Goal: Check status: Check status

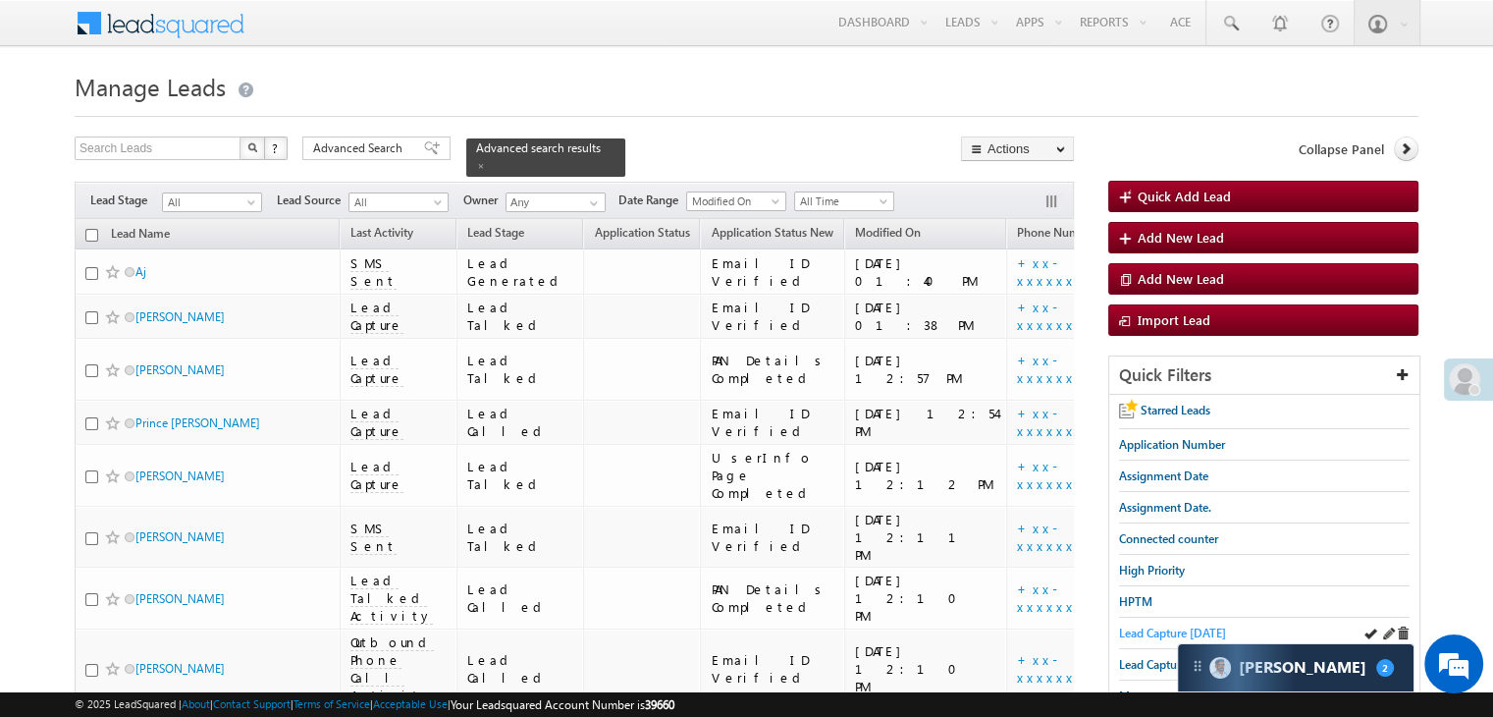
click at [1164, 630] on span "Lead Capture [DATE]" at bounding box center [1172, 632] width 107 height 15
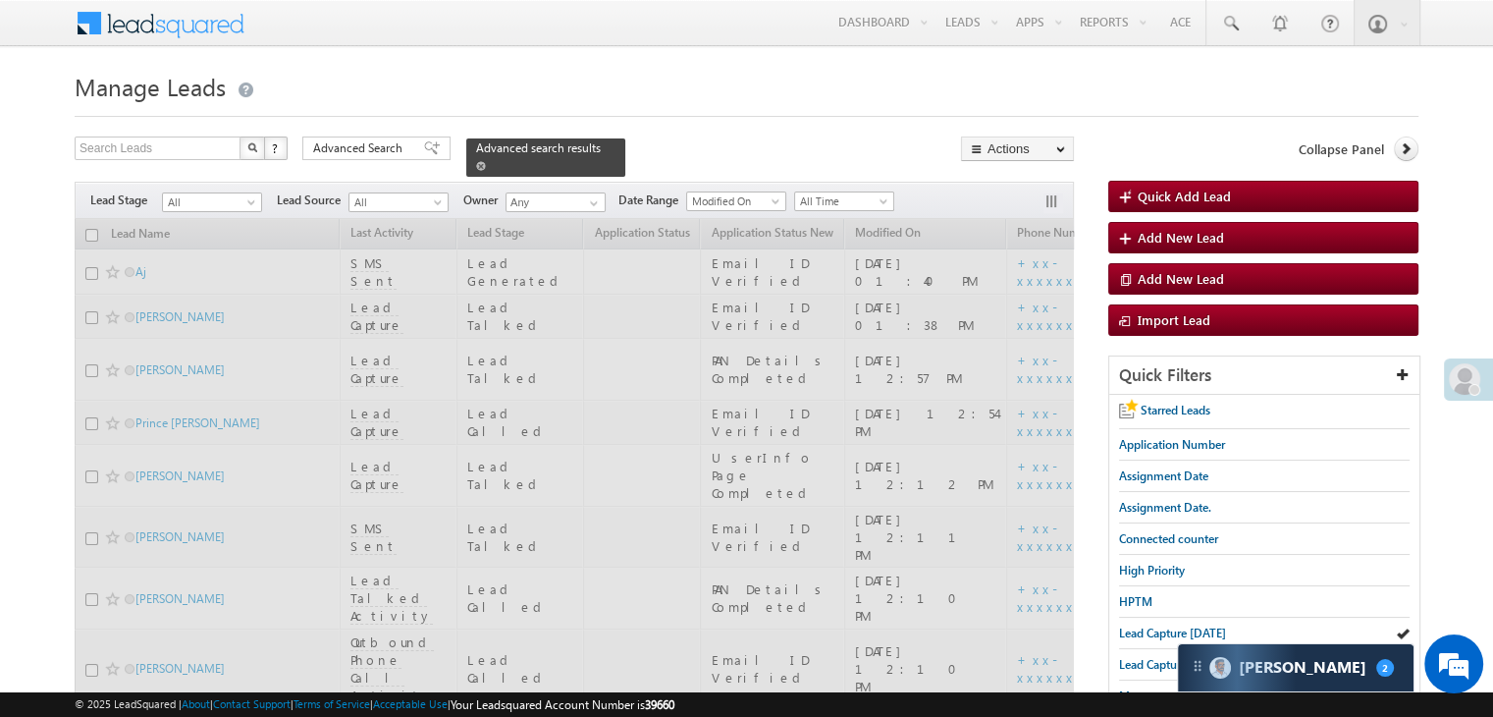
click at [486, 161] on span at bounding box center [481, 166] width 10 height 10
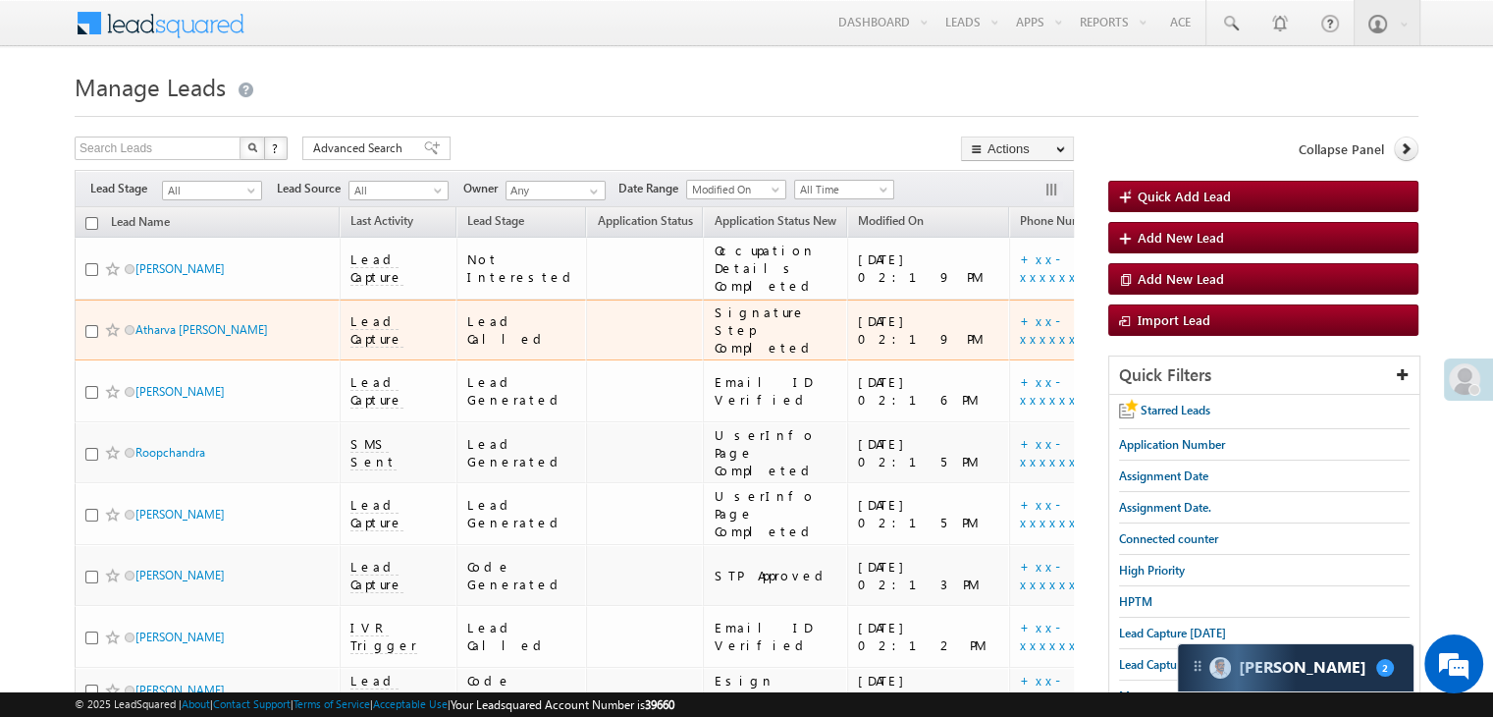
click at [1167, 348] on div "[URL][DOMAIN_NAME]" at bounding box center [1227, 329] width 120 height 35
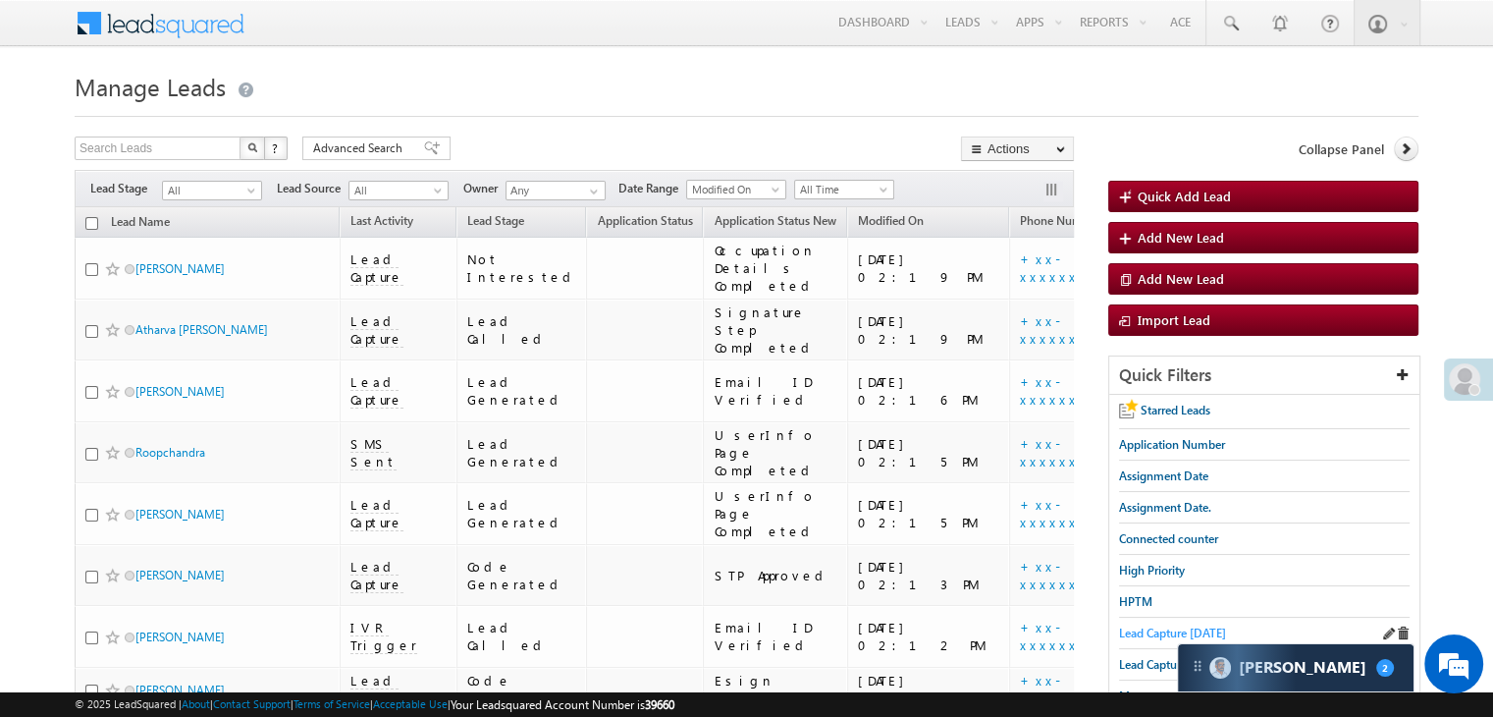
click at [1146, 631] on span "Lead Capture [DATE]" at bounding box center [1172, 632] width 107 height 15
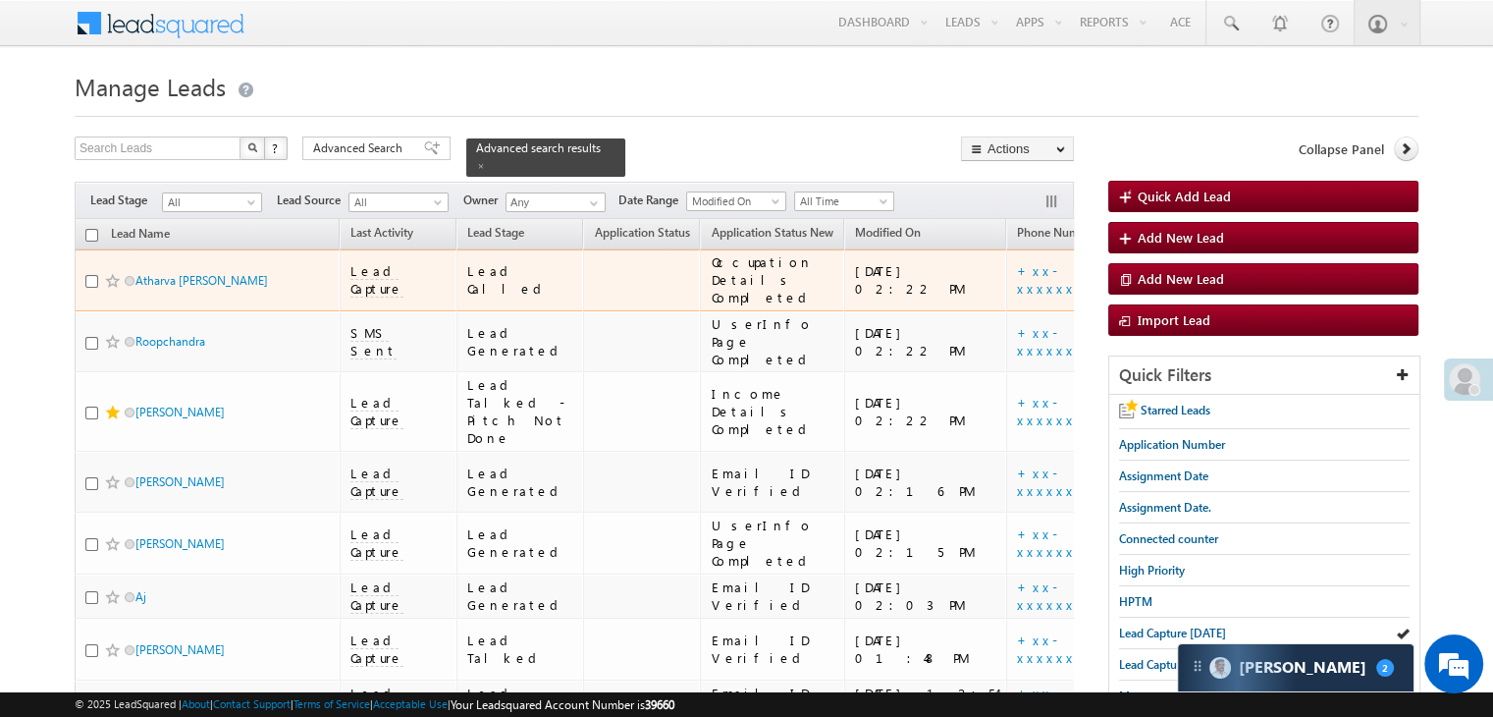
click at [110, 289] on span at bounding box center [113, 281] width 16 height 16
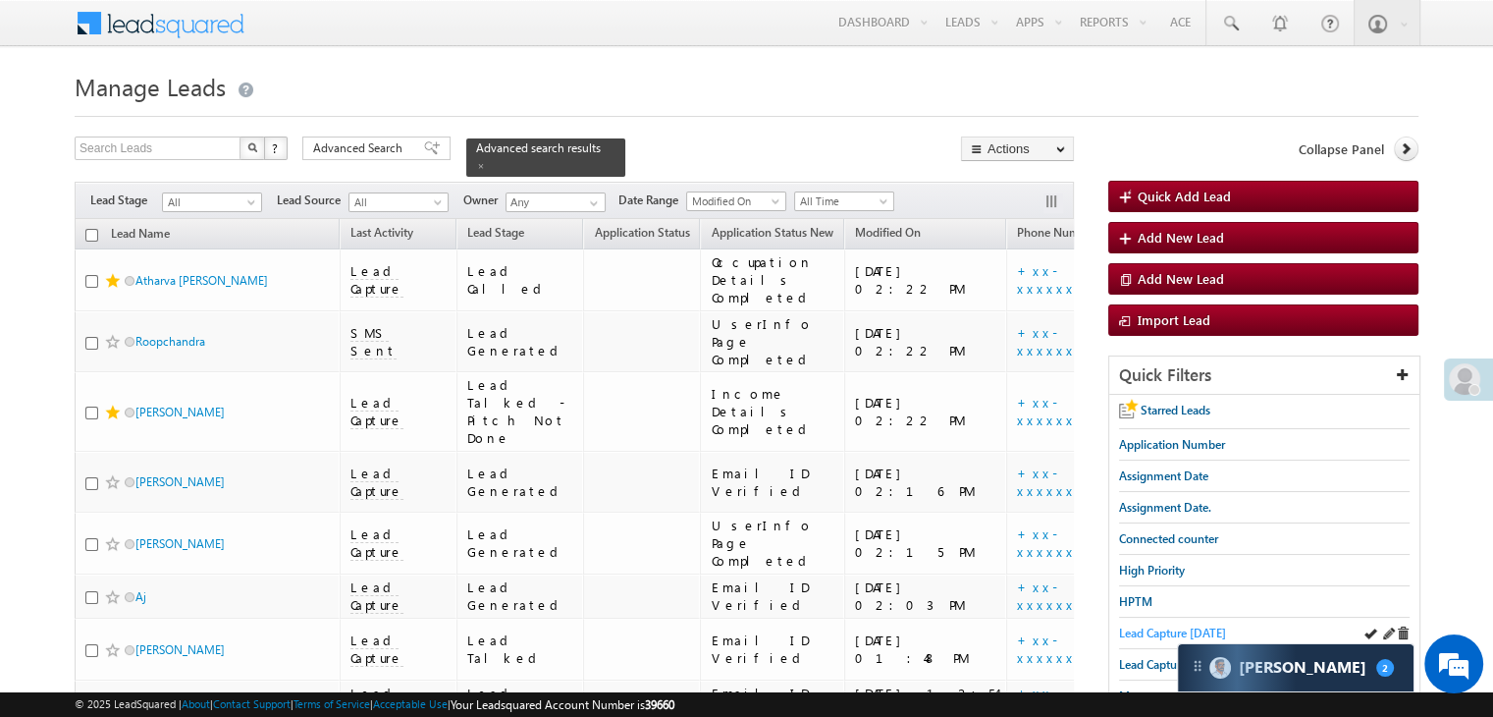
click at [1167, 625] on span "Lead Capture [DATE]" at bounding box center [1172, 632] width 107 height 15
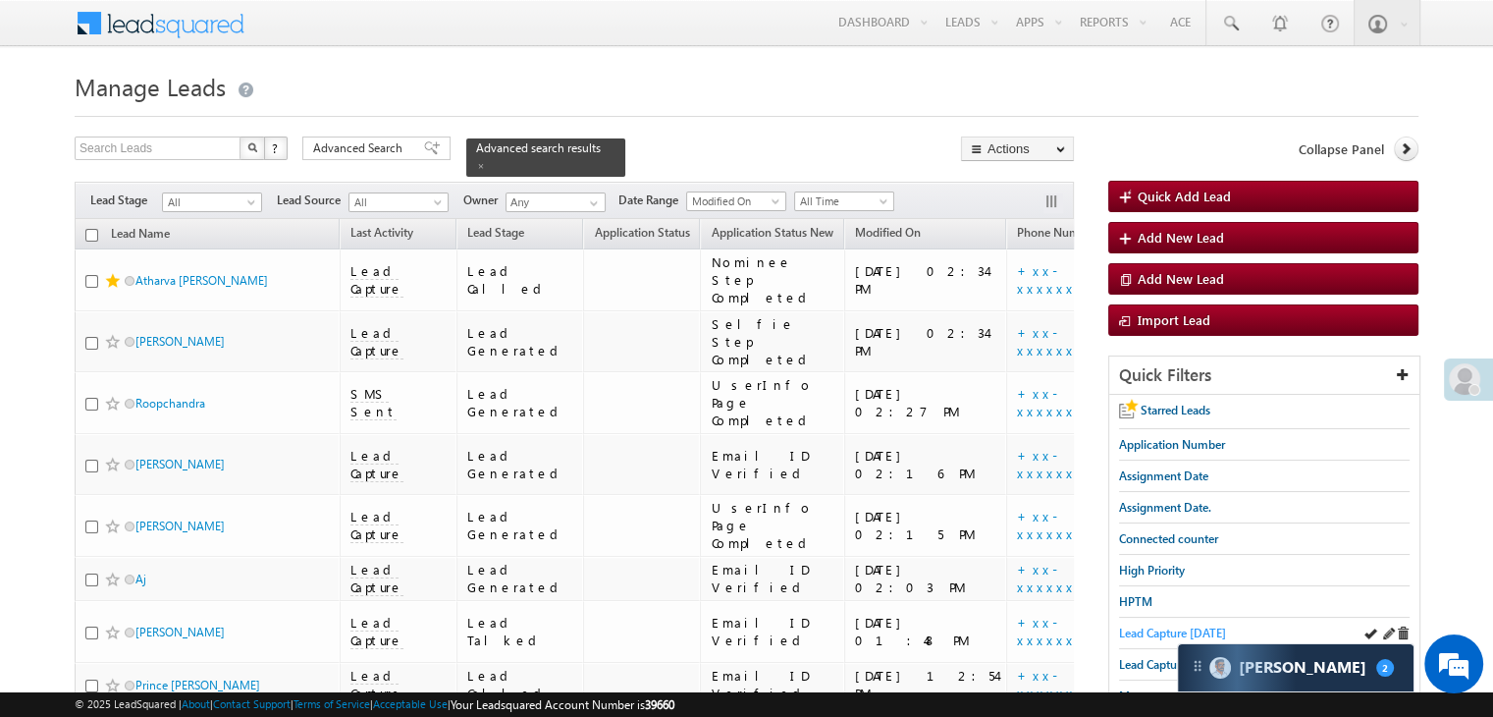
click at [1139, 625] on span "Lead Capture [DATE]" at bounding box center [1172, 632] width 107 height 15
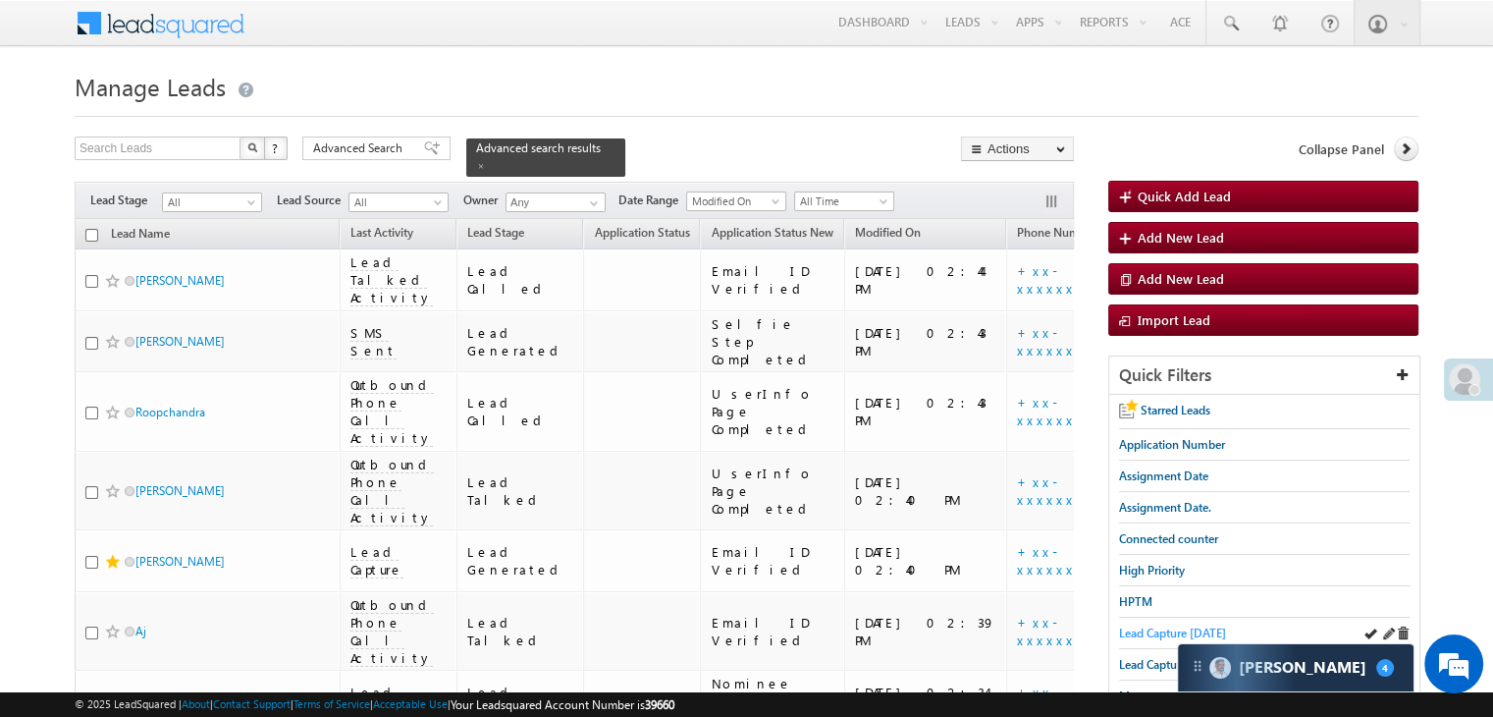
click at [1182, 629] on span "Lead Capture [DATE]" at bounding box center [1172, 632] width 107 height 15
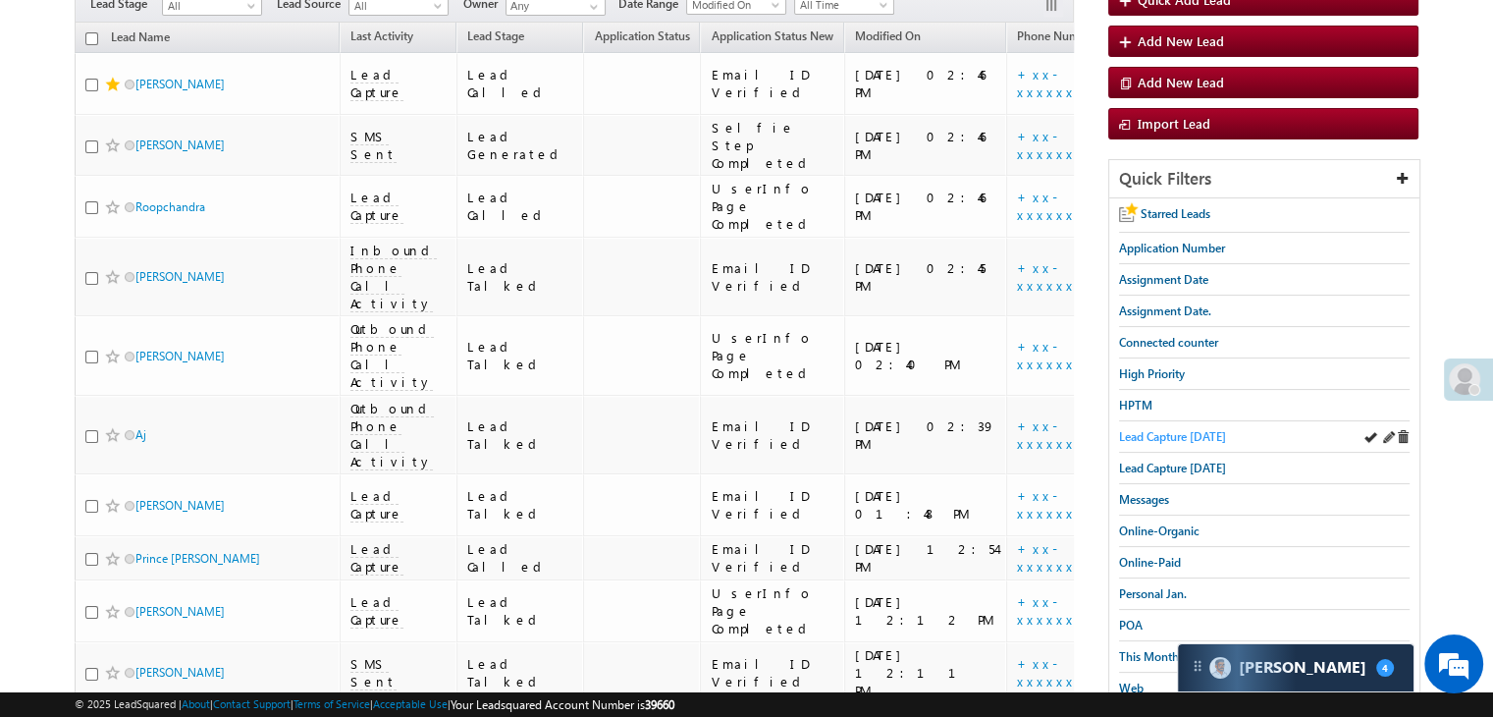
click at [1190, 438] on span "Lead Capture [DATE]" at bounding box center [1172, 436] width 107 height 15
click at [1207, 432] on span "Lead Capture [DATE]" at bounding box center [1172, 436] width 107 height 15
